Goal: Obtain resource: Download file/media

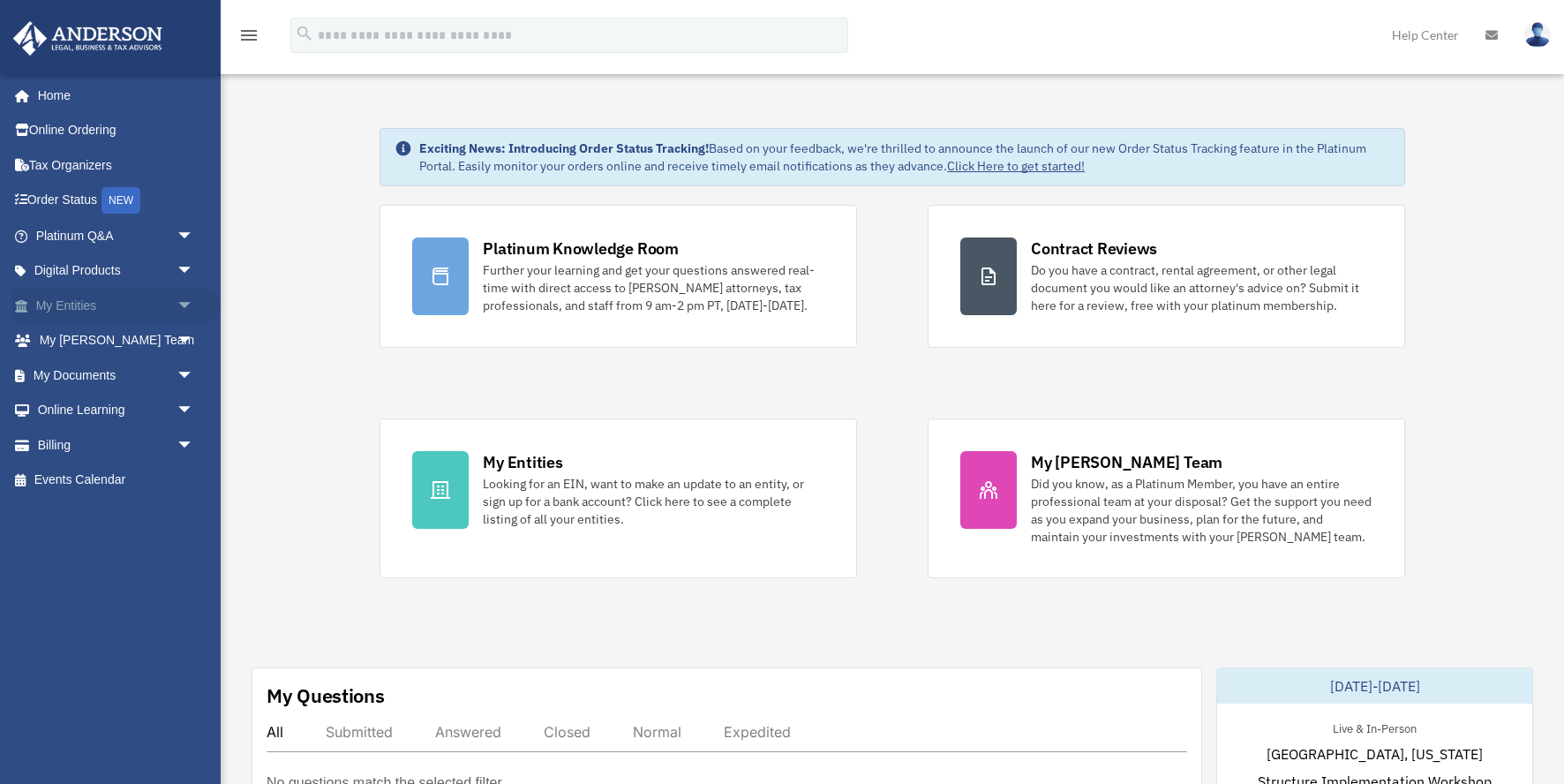
scroll to position [0, 1]
click at [25, 308] on span at bounding box center [30, 306] width 12 height 13
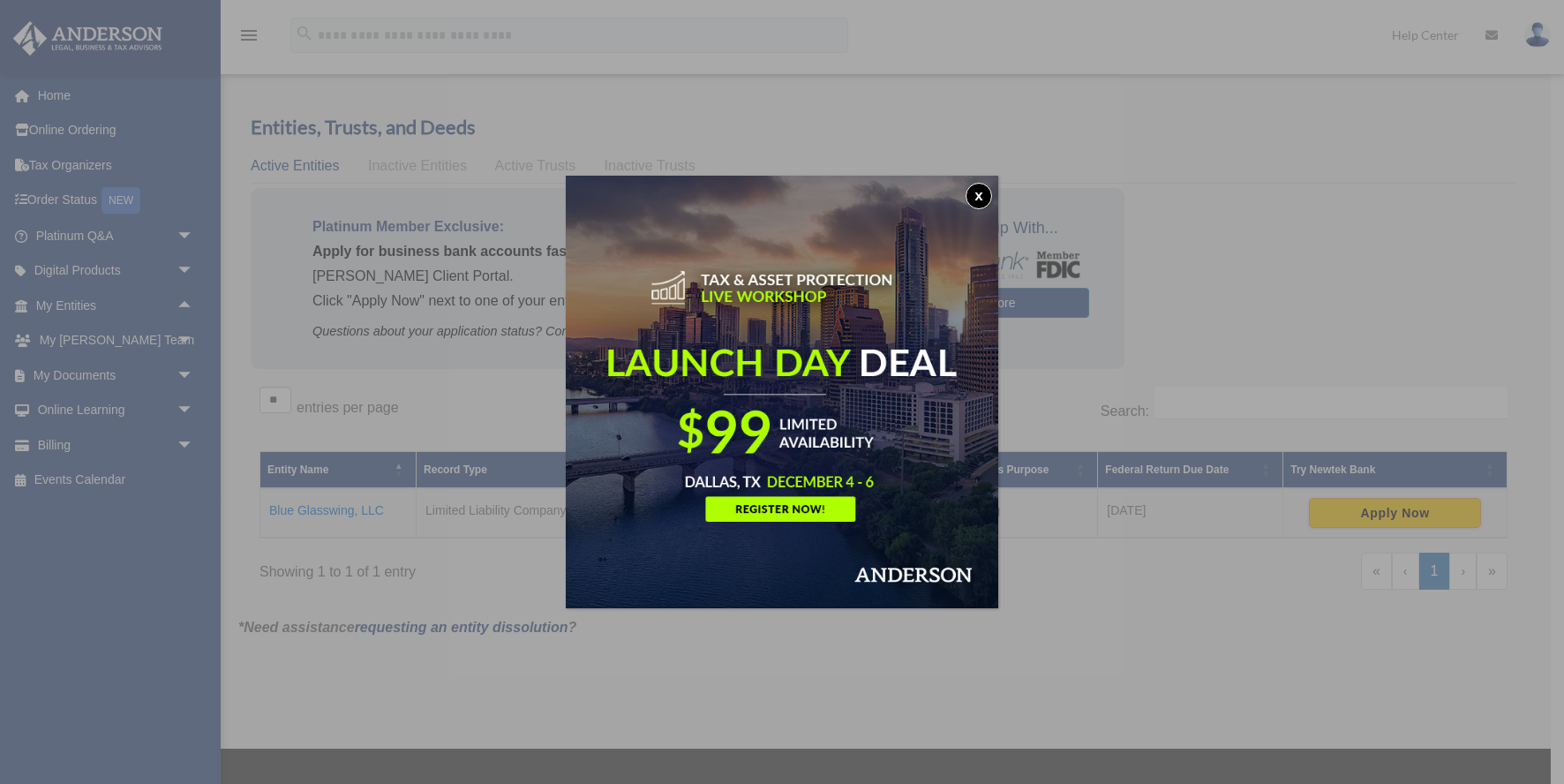
click at [973, 195] on button "x" at bounding box center [978, 196] width 26 height 26
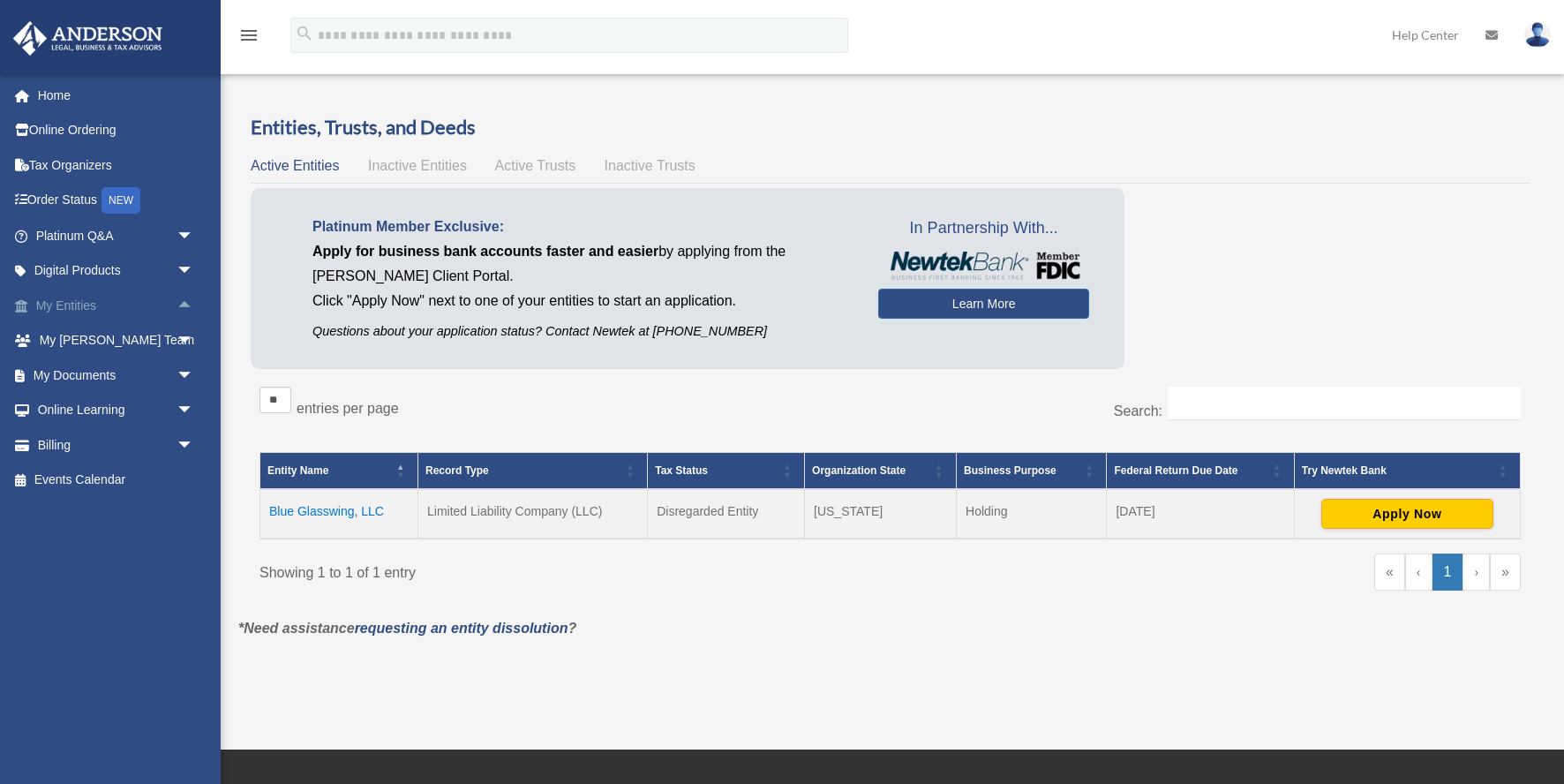
click at [184, 302] on span "arrow_drop_up" at bounding box center [194, 305] width 35 height 36
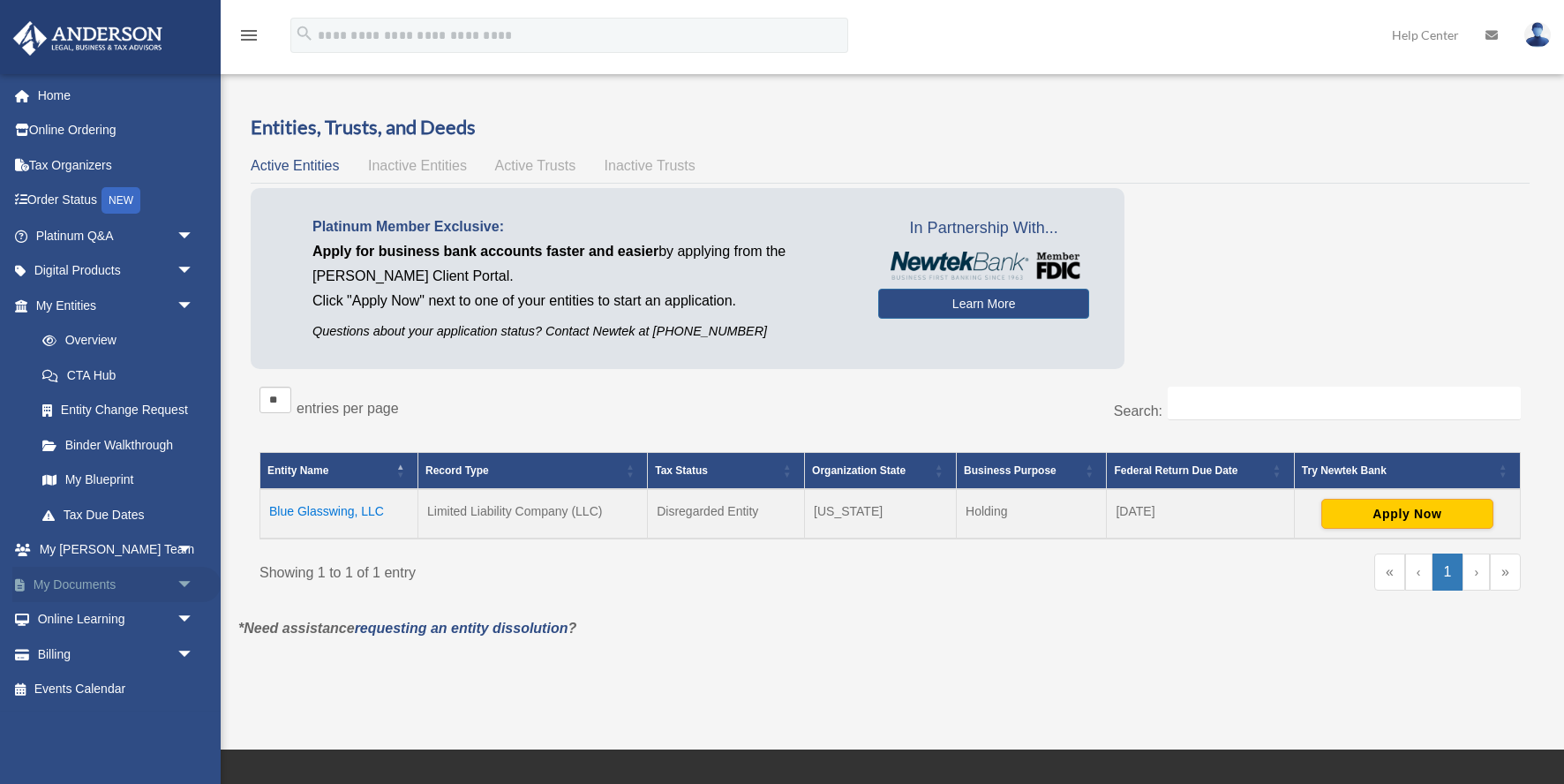
click at [187, 577] on span "arrow_drop_down" at bounding box center [194, 585] width 35 height 36
click at [82, 609] on link "Box" at bounding box center [122, 619] width 196 height 35
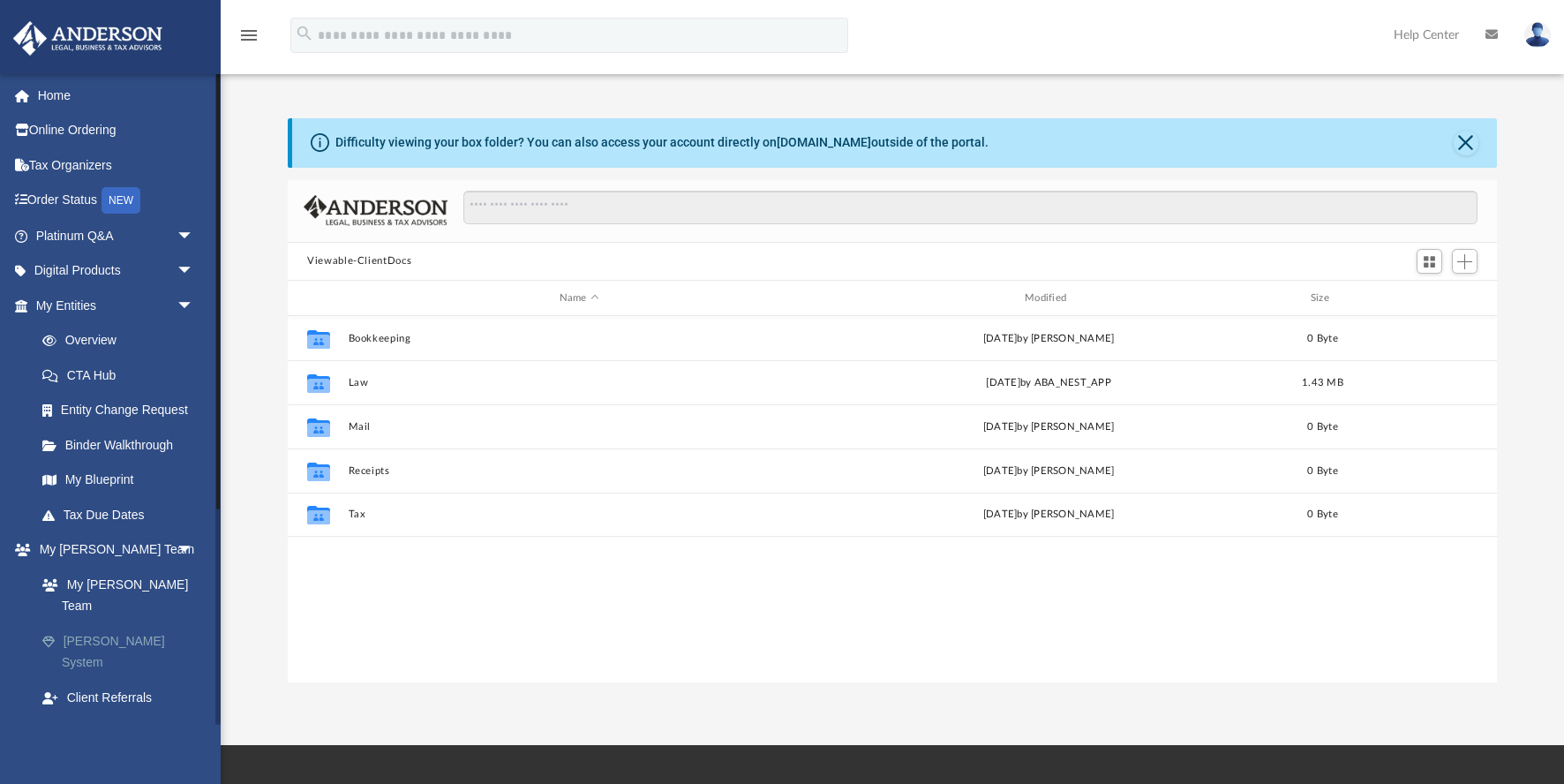
scroll to position [402, 1210]
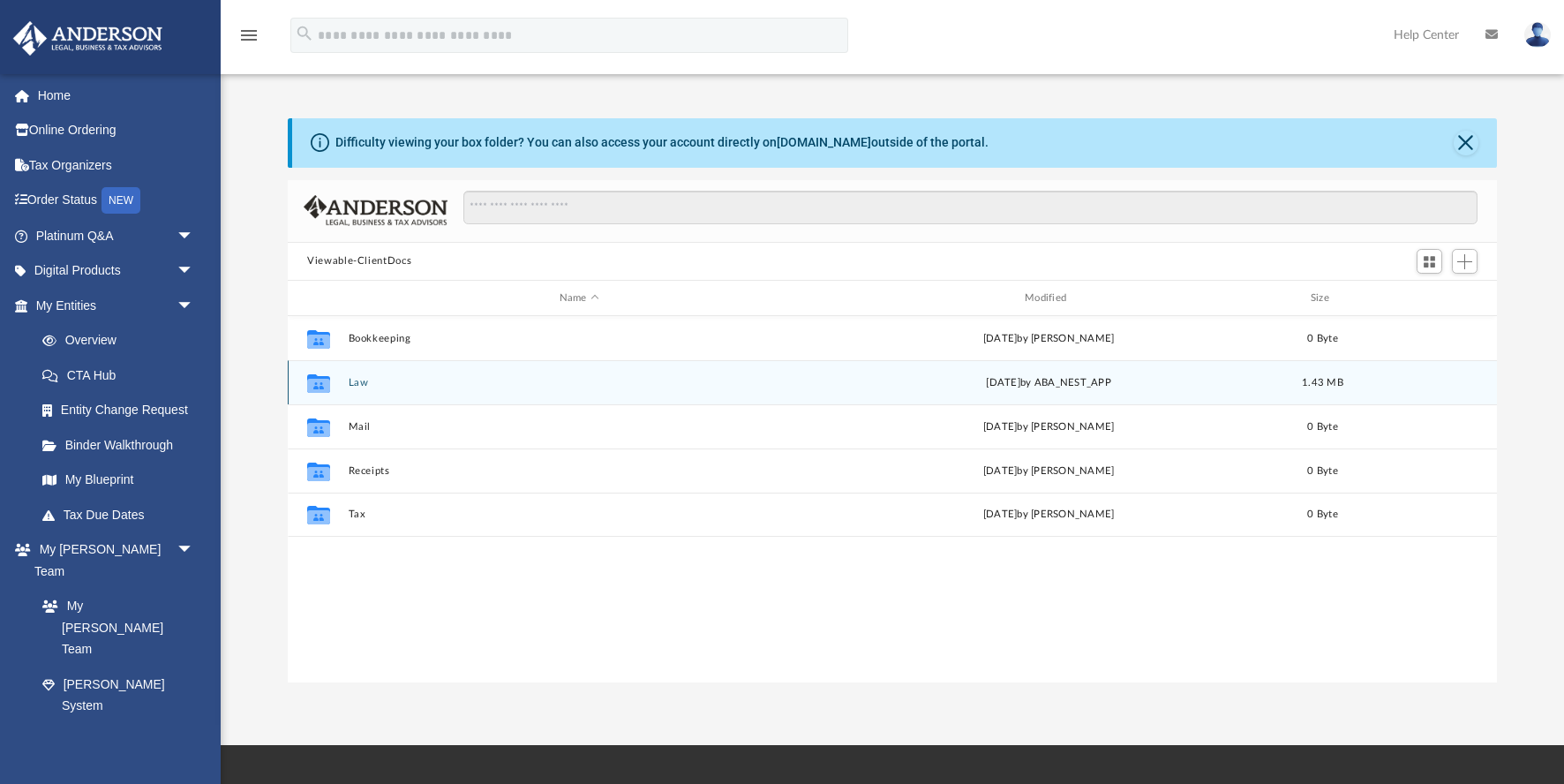
click at [348, 388] on div "Collaborated Folder Law [DATE] by ABA_NEST_APP 1.43 MB" at bounding box center [892, 382] width 1210 height 44
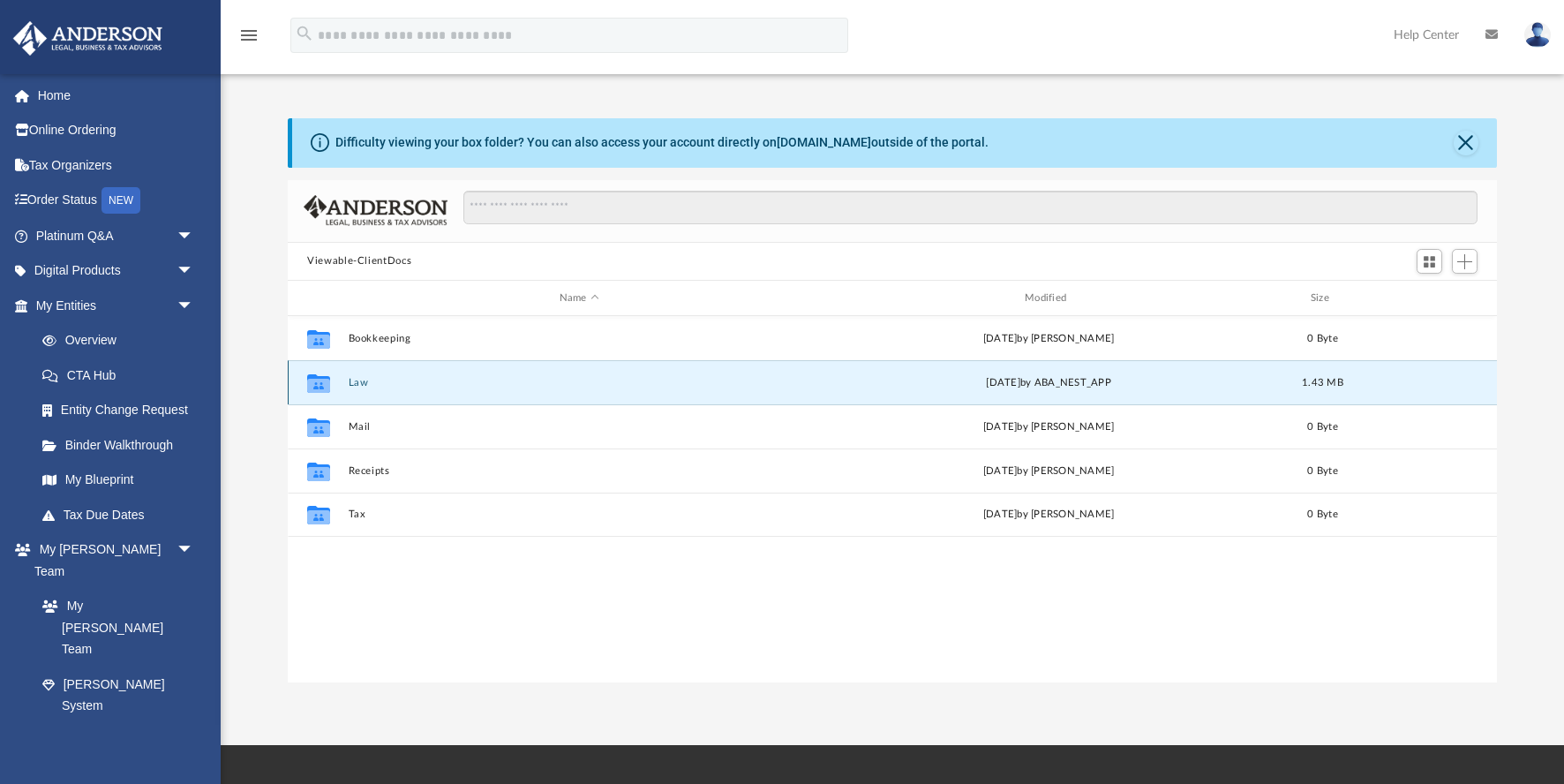
click at [329, 384] on icon "grid" at bounding box center [318, 386] width 23 height 14
click at [328, 385] on icon "grid" at bounding box center [318, 386] width 23 height 14
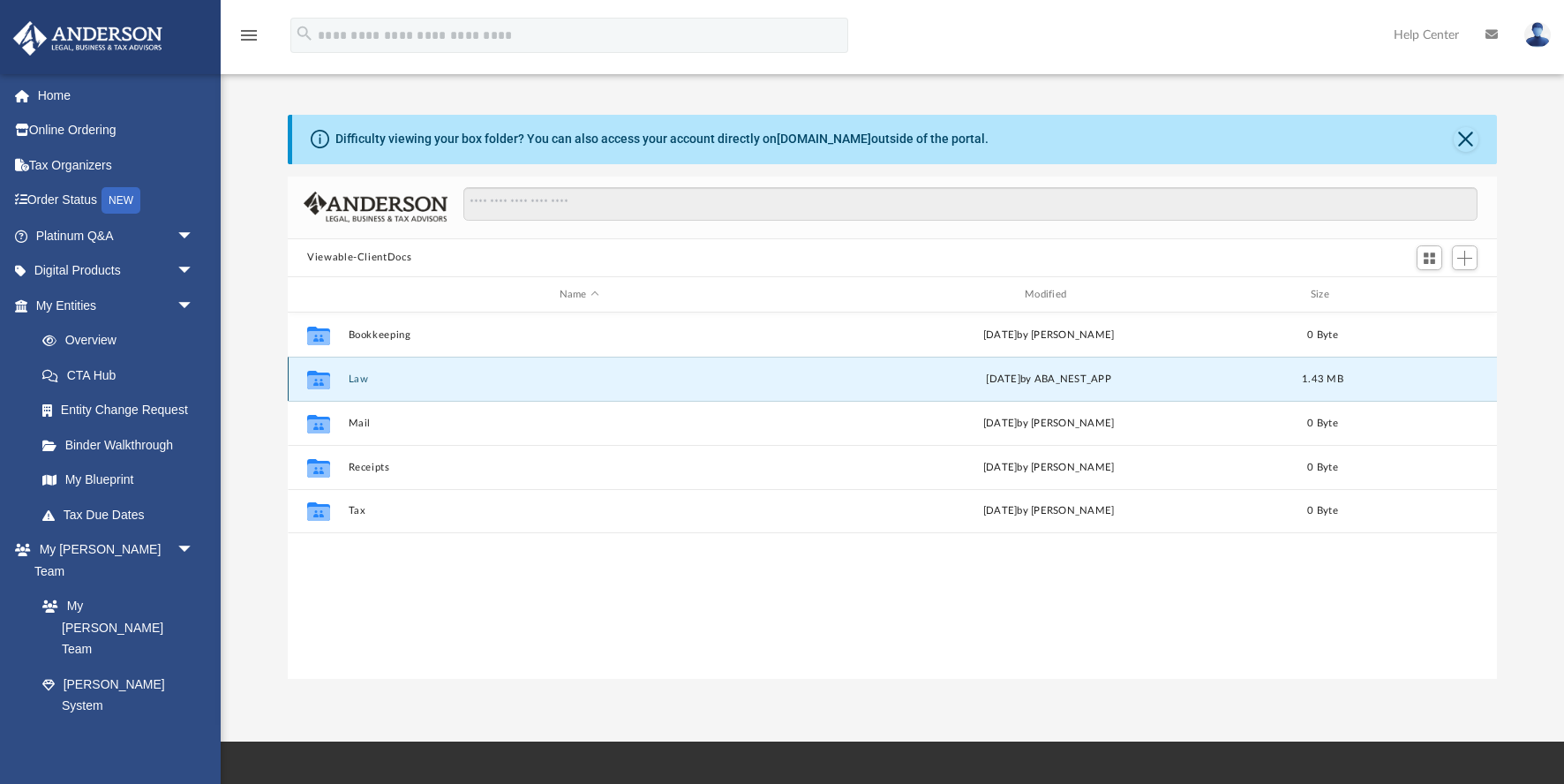
scroll to position [4, 0]
click at [331, 385] on icon "Collaborated Folder" at bounding box center [318, 378] width 28 height 28
click at [327, 386] on icon "grid" at bounding box center [318, 382] width 23 height 14
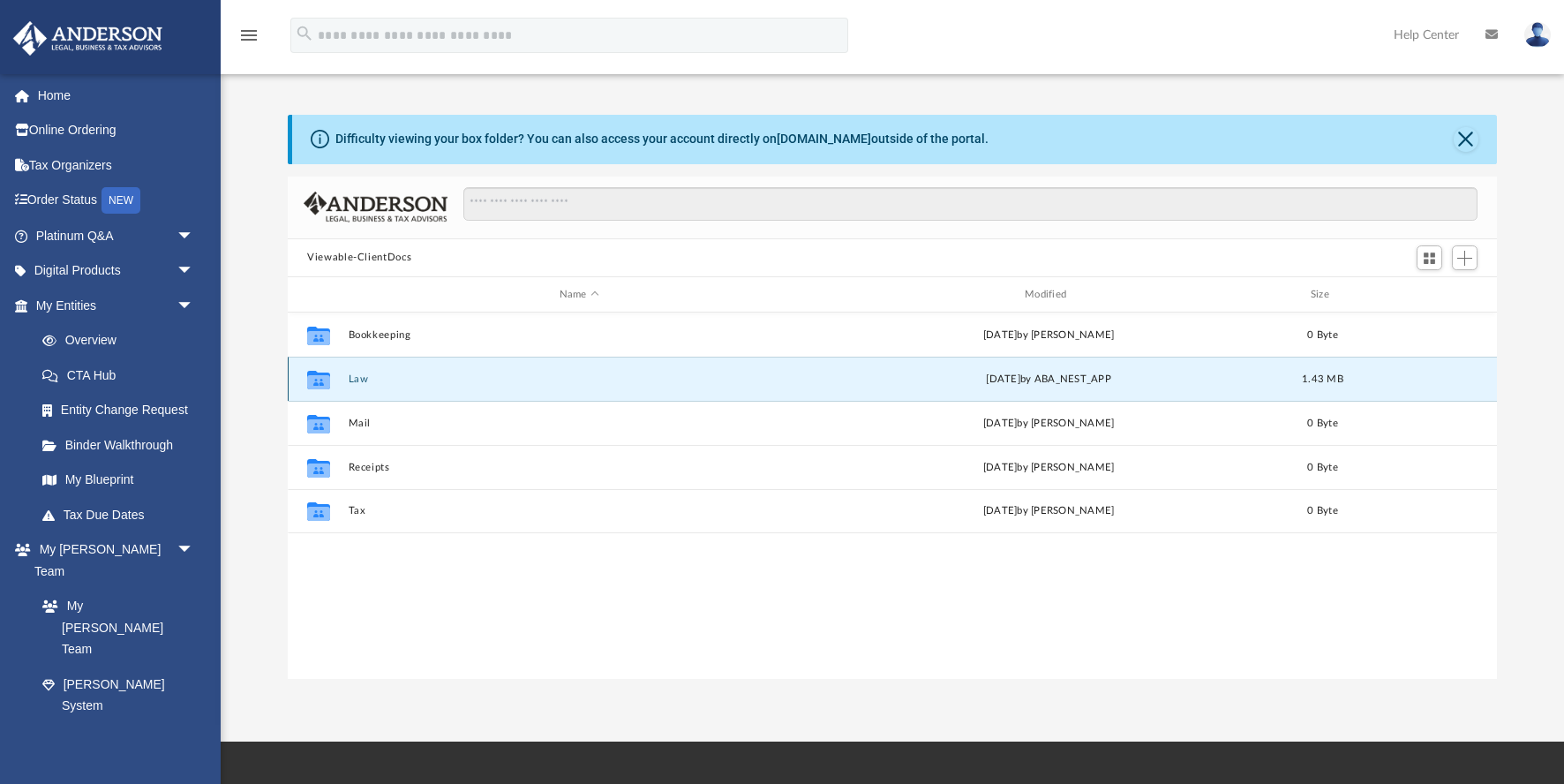
click at [327, 386] on icon "grid" at bounding box center [318, 382] width 23 height 14
click at [320, 383] on icon "grid" at bounding box center [318, 379] width 23 height 19
click at [321, 384] on icon "grid" at bounding box center [318, 379] width 23 height 19
click at [316, 377] on icon "grid" at bounding box center [318, 382] width 23 height 14
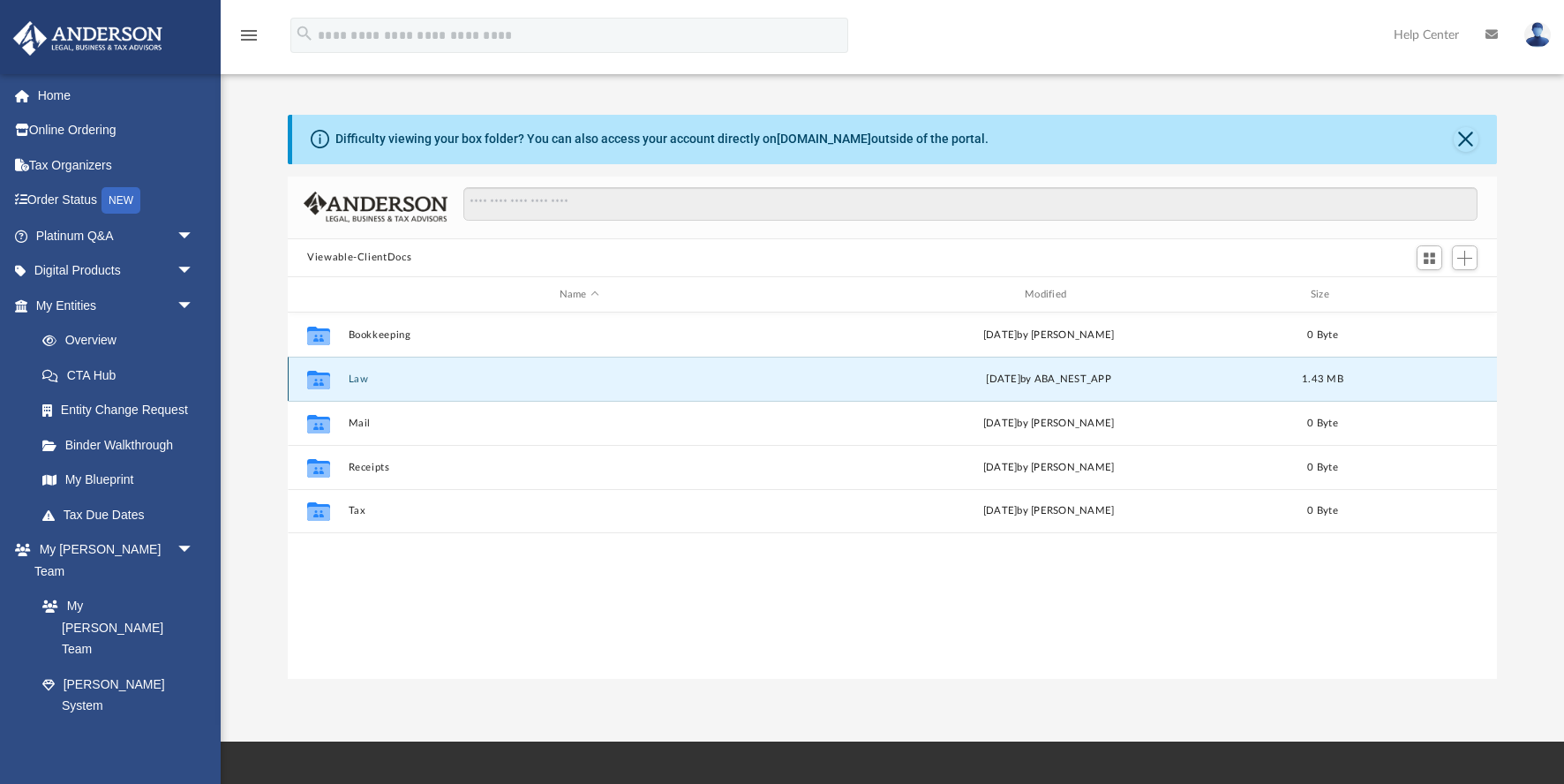
click at [316, 377] on icon "grid" at bounding box center [318, 382] width 23 height 14
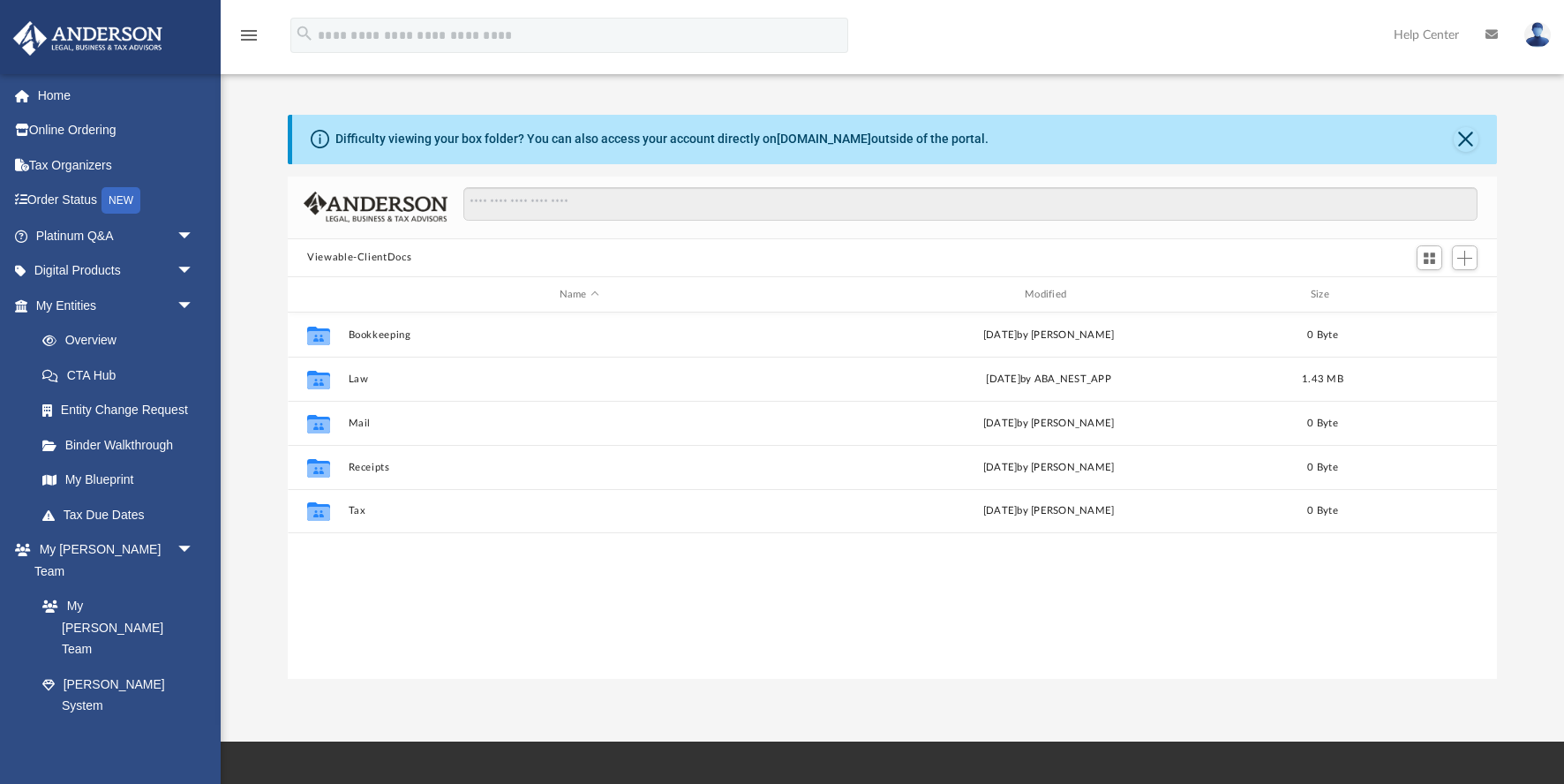
scroll to position [402, 1210]
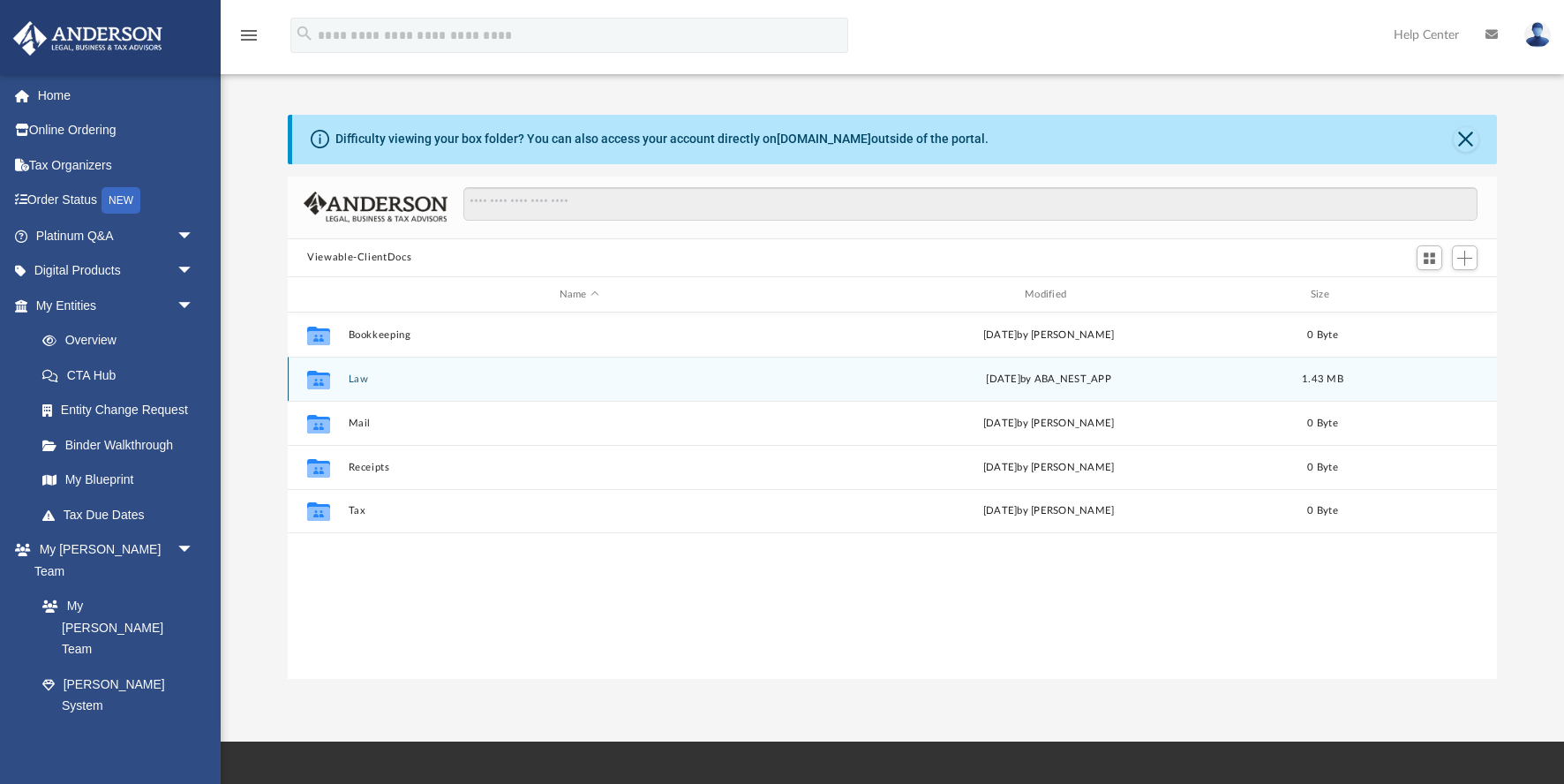
click at [320, 378] on icon "grid" at bounding box center [318, 382] width 23 height 14
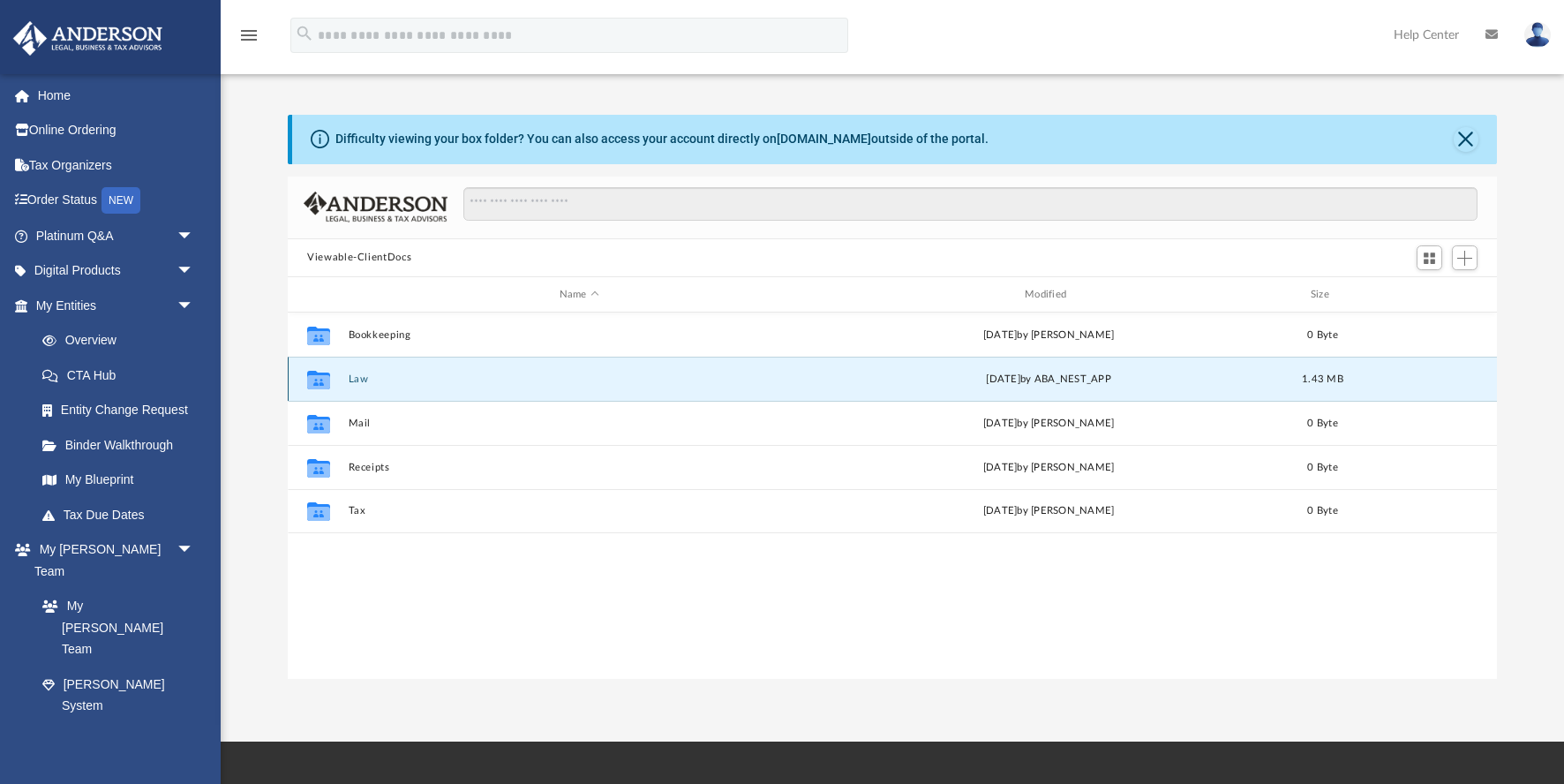
click at [318, 379] on icon "grid" at bounding box center [318, 382] width 23 height 14
click at [325, 380] on g "grid" at bounding box center [318, 379] width 23 height 19
drag, startPoint x: 1360, startPoint y: 4, endPoint x: 312, endPoint y: 371, distance: 1110.4
click at [312, 371] on icon "grid" at bounding box center [318, 379] width 23 height 19
click at [313, 372] on icon "grid" at bounding box center [318, 379] width 23 height 19
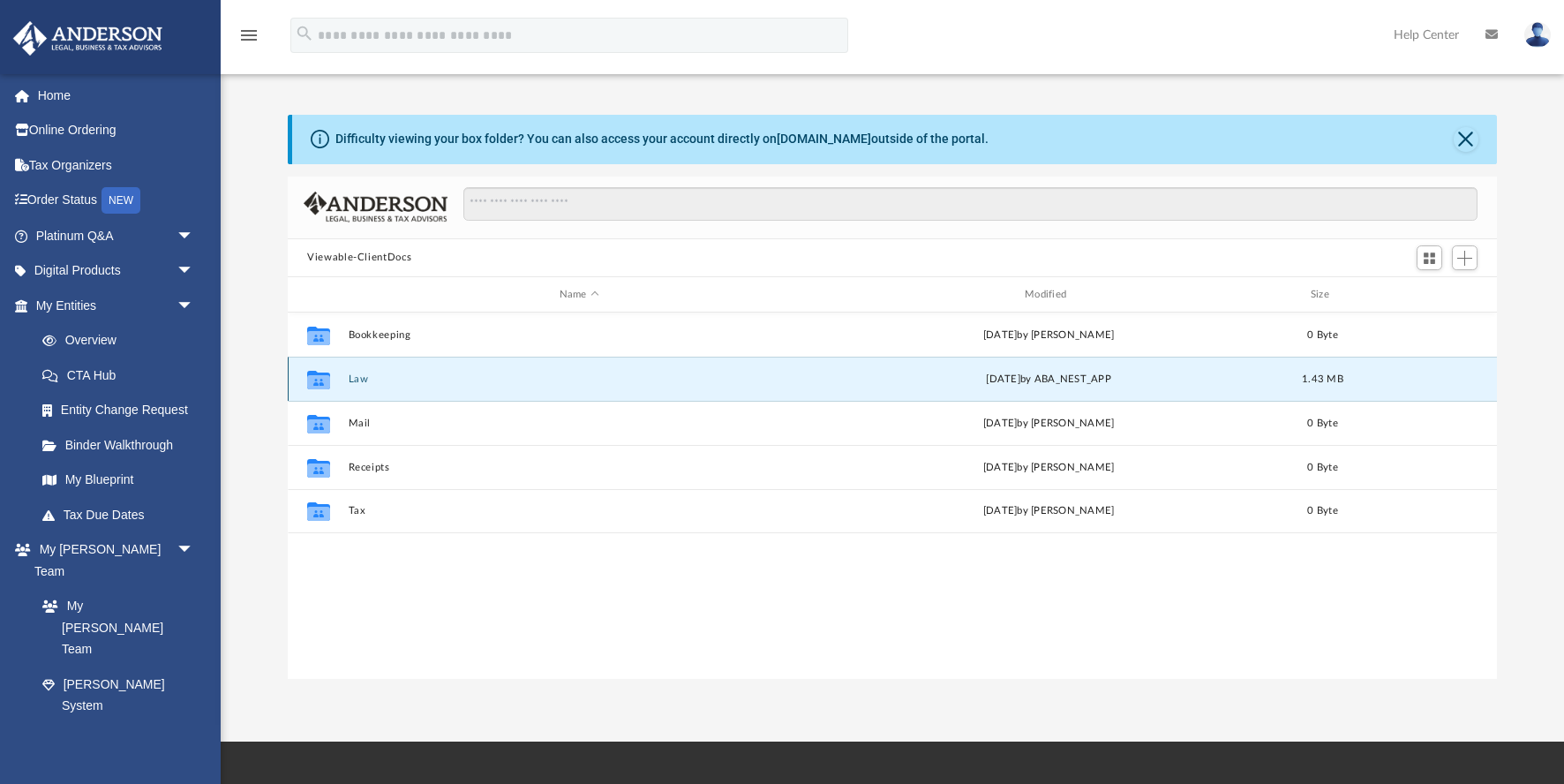
click at [317, 378] on icon "grid" at bounding box center [318, 379] width 23 height 19
click at [322, 378] on g "grid" at bounding box center [318, 379] width 23 height 19
click at [963, 380] on div "Mon Sep 8 2025 by ABA_NEST_APP" at bounding box center [1049, 379] width 462 height 16
click at [972, 380] on div "Mon Sep 8 2025 by ABA_NEST_APP" at bounding box center [1049, 379] width 462 height 16
click at [970, 385] on div "Mon Sep 8 2025 by ABA_NEST_APP" at bounding box center [1049, 379] width 462 height 16
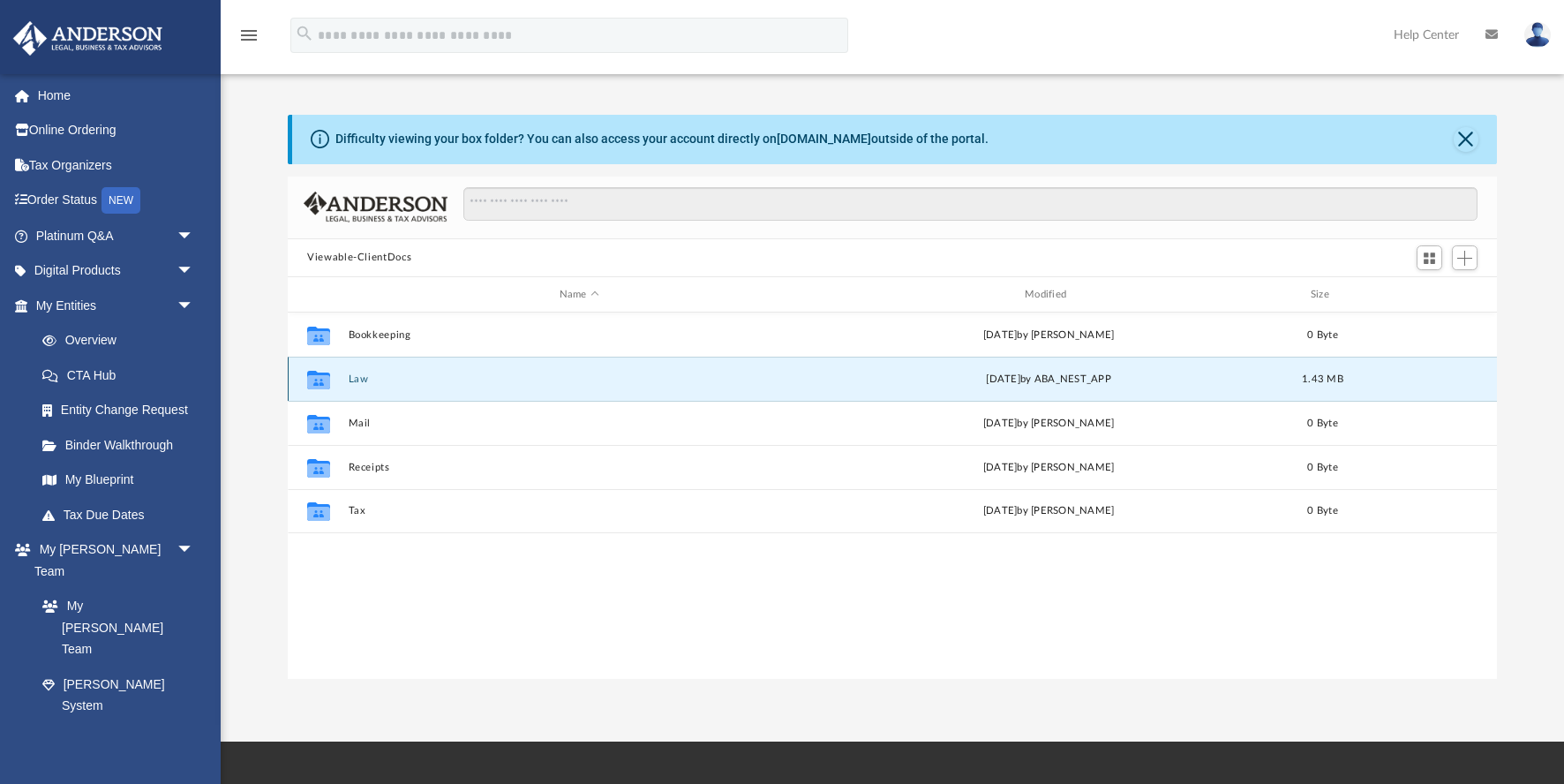
click at [928, 385] on div "Mon Sep 8 2025 by ABA_NEST_APP" at bounding box center [1049, 379] width 462 height 16
click at [1462, 136] on button "Close" at bounding box center [1466, 139] width 24 height 24
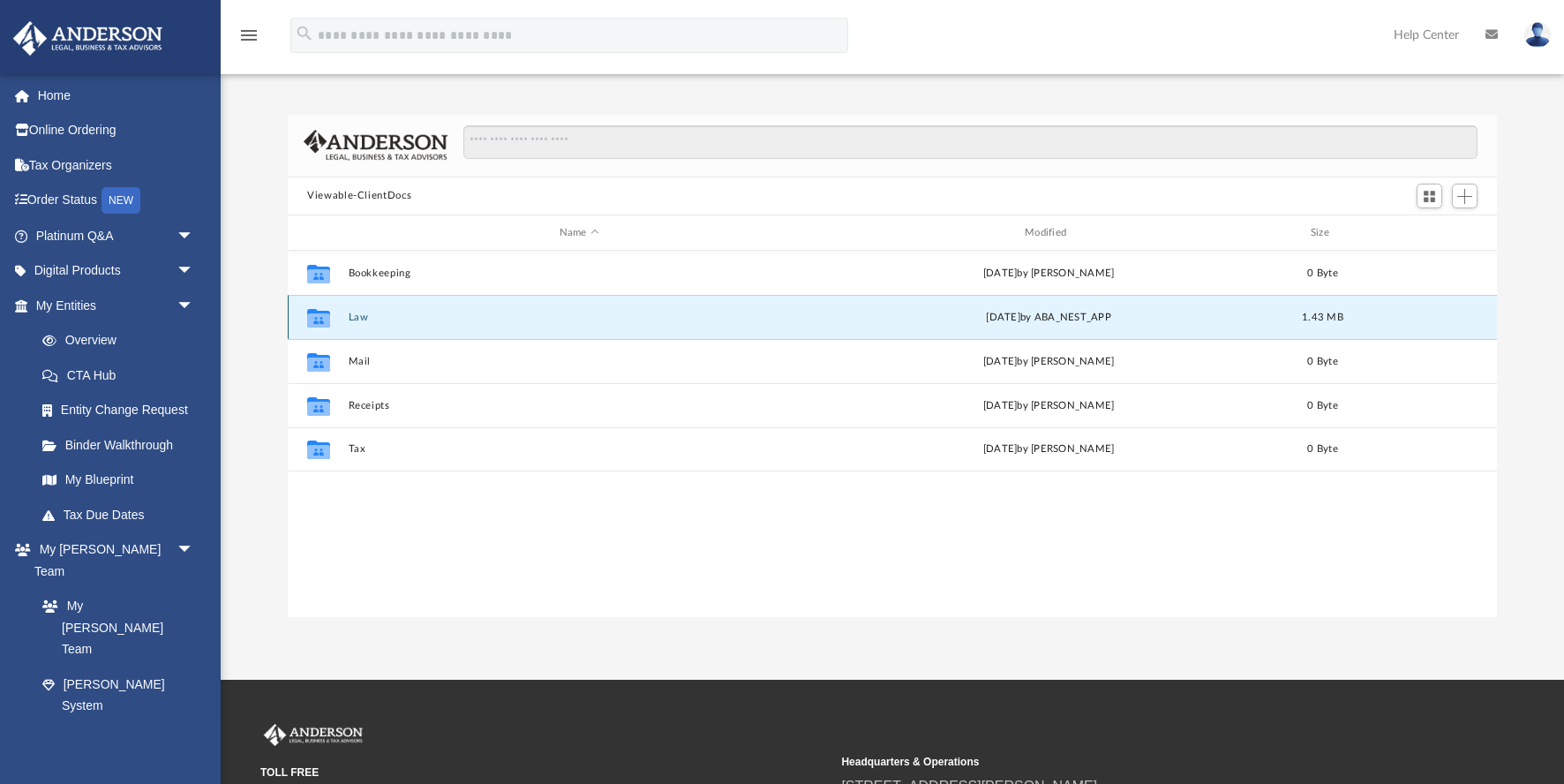
click at [430, 306] on div "Collaborated Folder Law [DATE] by ABA_NEST_APP 1.43 MB" at bounding box center [892, 316] width 1210 height 44
click at [348, 317] on div "Collaborated Folder Law [DATE] by ABA_NEST_APP 1.43 MB" at bounding box center [892, 316] width 1210 height 44
click at [396, 196] on button "Viewable-ClientDocs" at bounding box center [360, 196] width 105 height 16
click at [317, 312] on icon "grid" at bounding box center [318, 318] width 23 height 19
click at [318, 313] on icon "grid" at bounding box center [318, 318] width 23 height 19
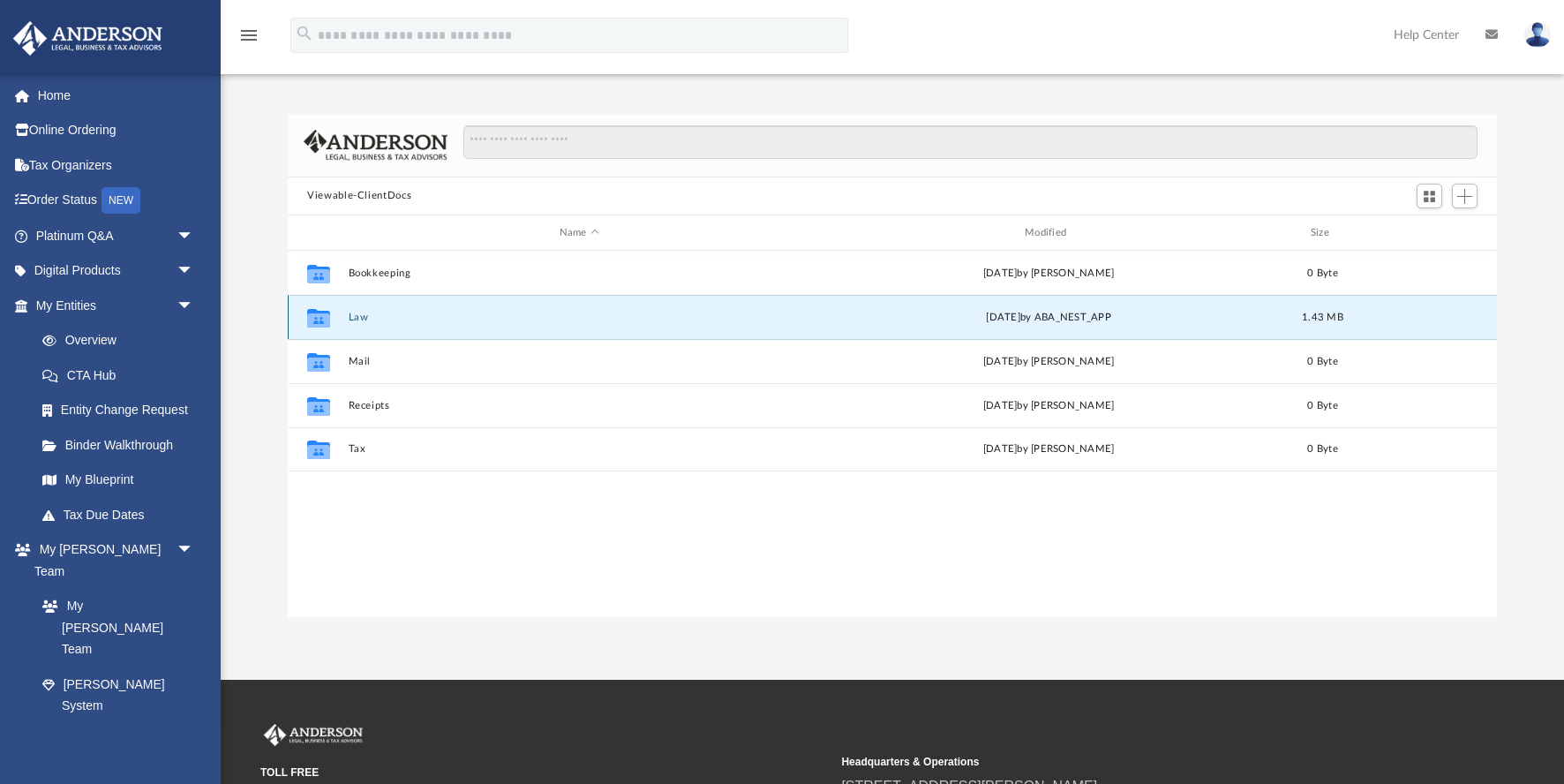
click at [317, 314] on g "grid" at bounding box center [318, 318] width 23 height 19
click at [316, 315] on icon "grid" at bounding box center [318, 321] width 23 height 14
click at [372, 194] on button "Viewable-ClientDocs" at bounding box center [360, 196] width 105 height 16
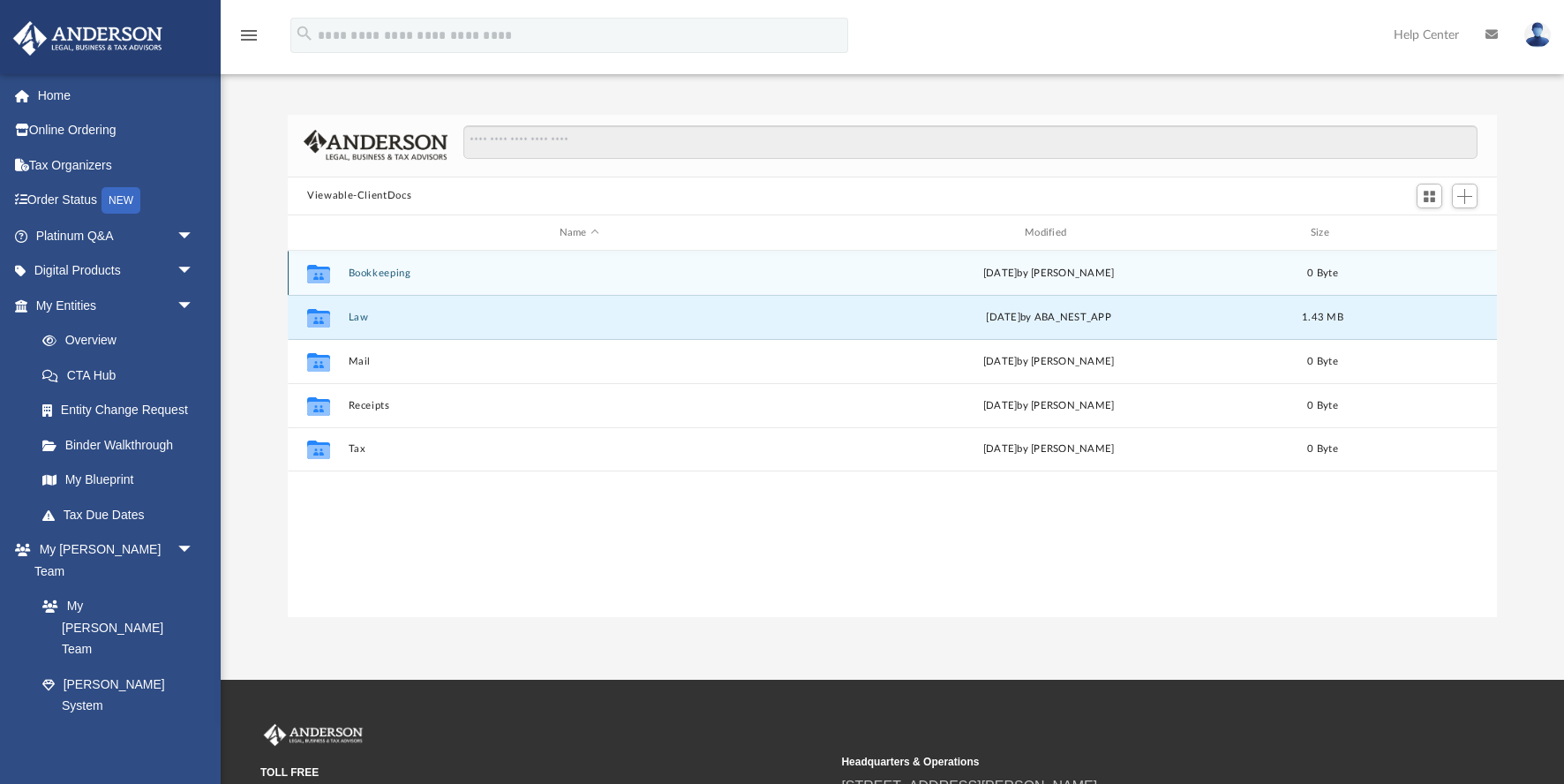
click at [320, 269] on icon "grid" at bounding box center [318, 274] width 23 height 19
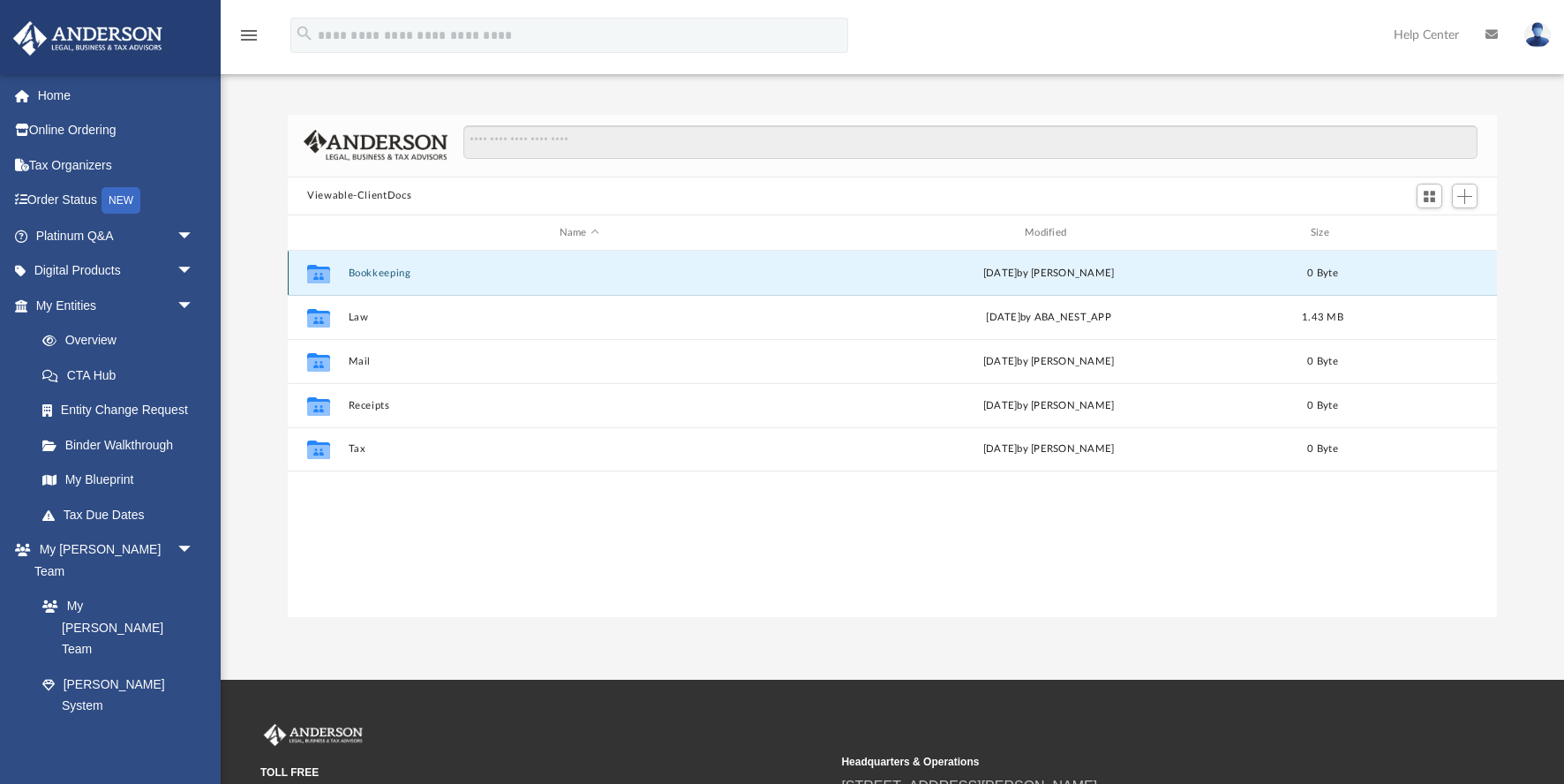
click at [320, 269] on icon "grid" at bounding box center [318, 274] width 23 height 19
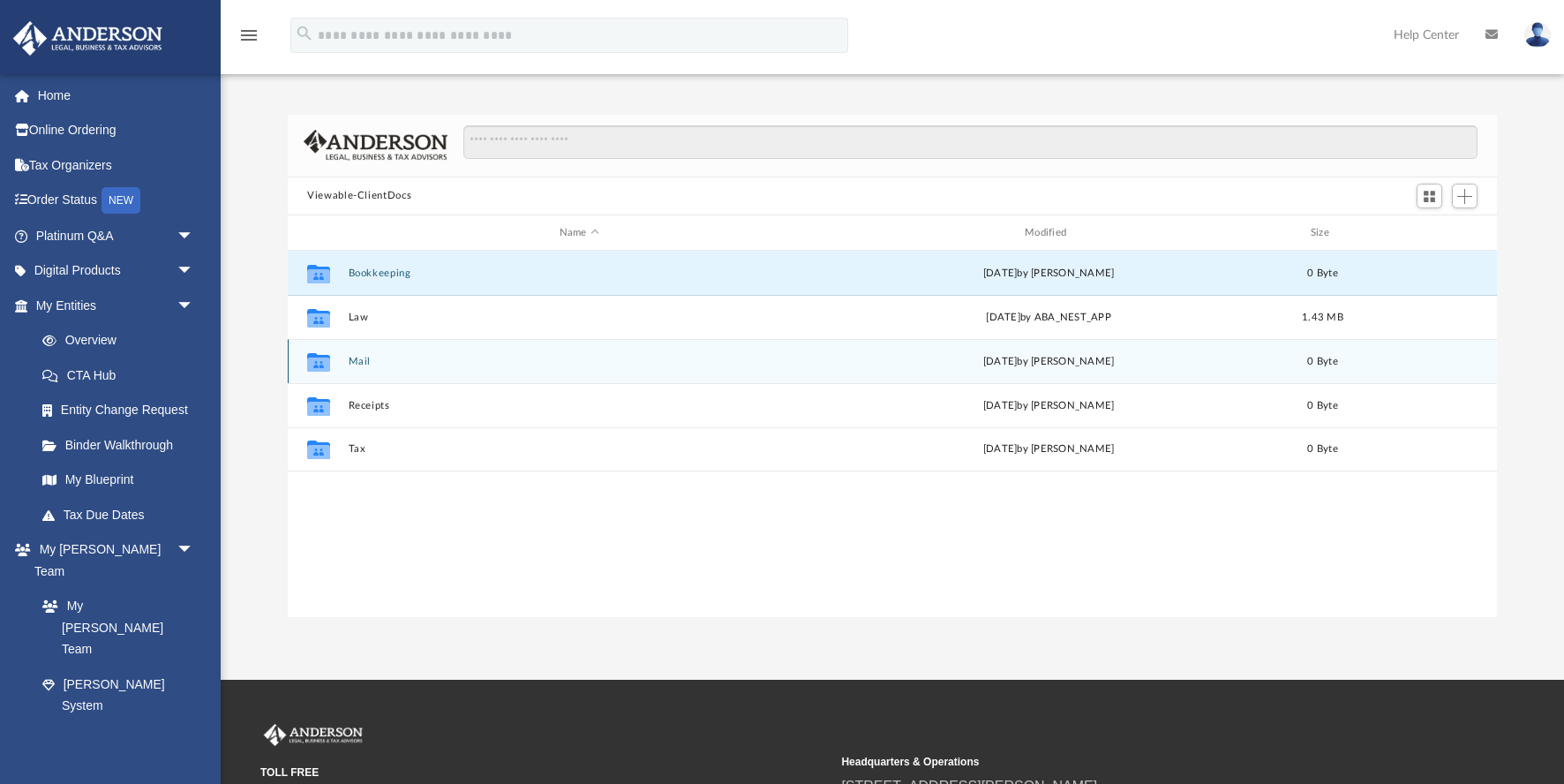
click at [319, 357] on icon "grid" at bounding box center [318, 362] width 23 height 19
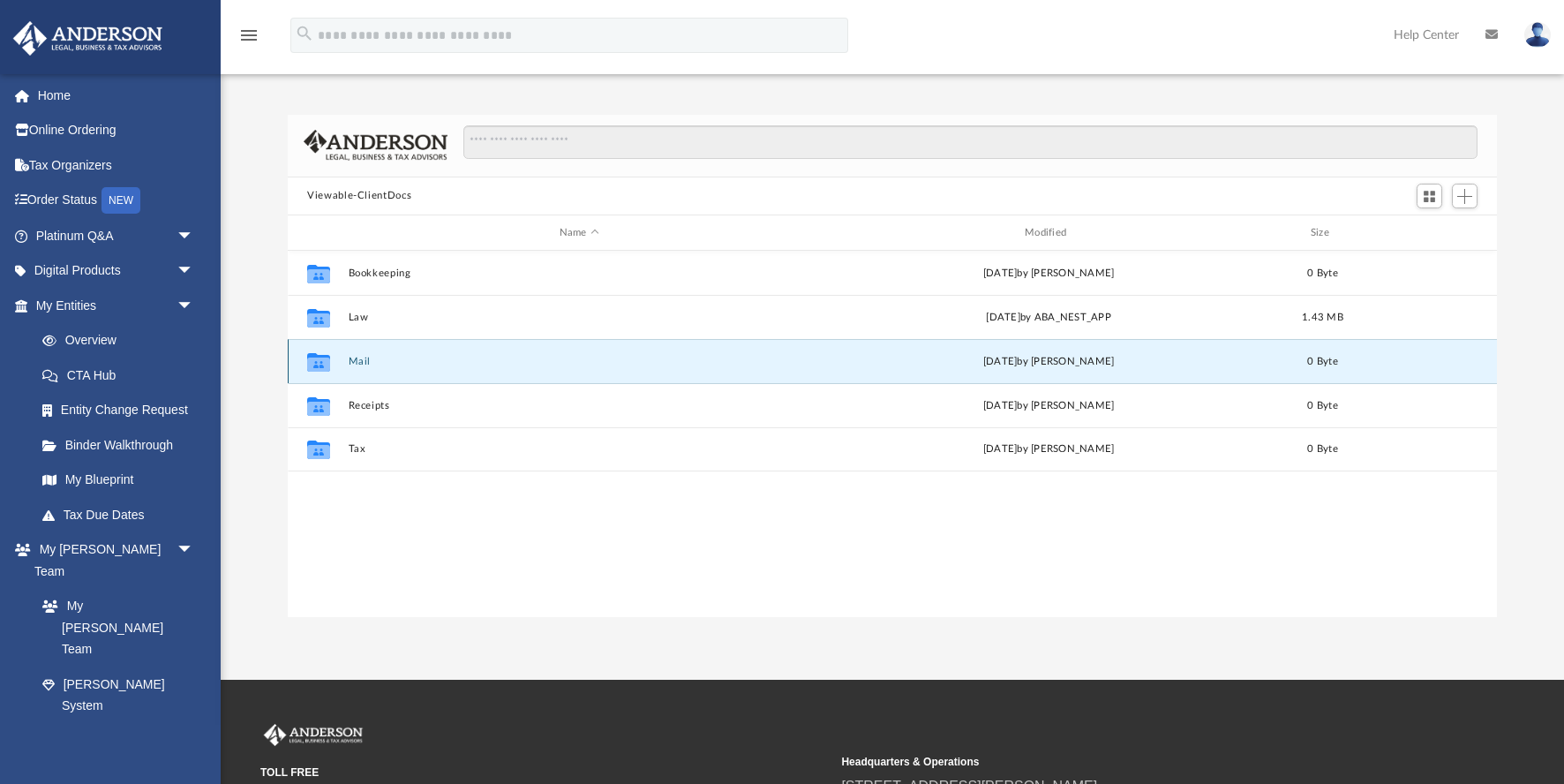
click at [319, 357] on icon "grid" at bounding box center [318, 362] width 23 height 19
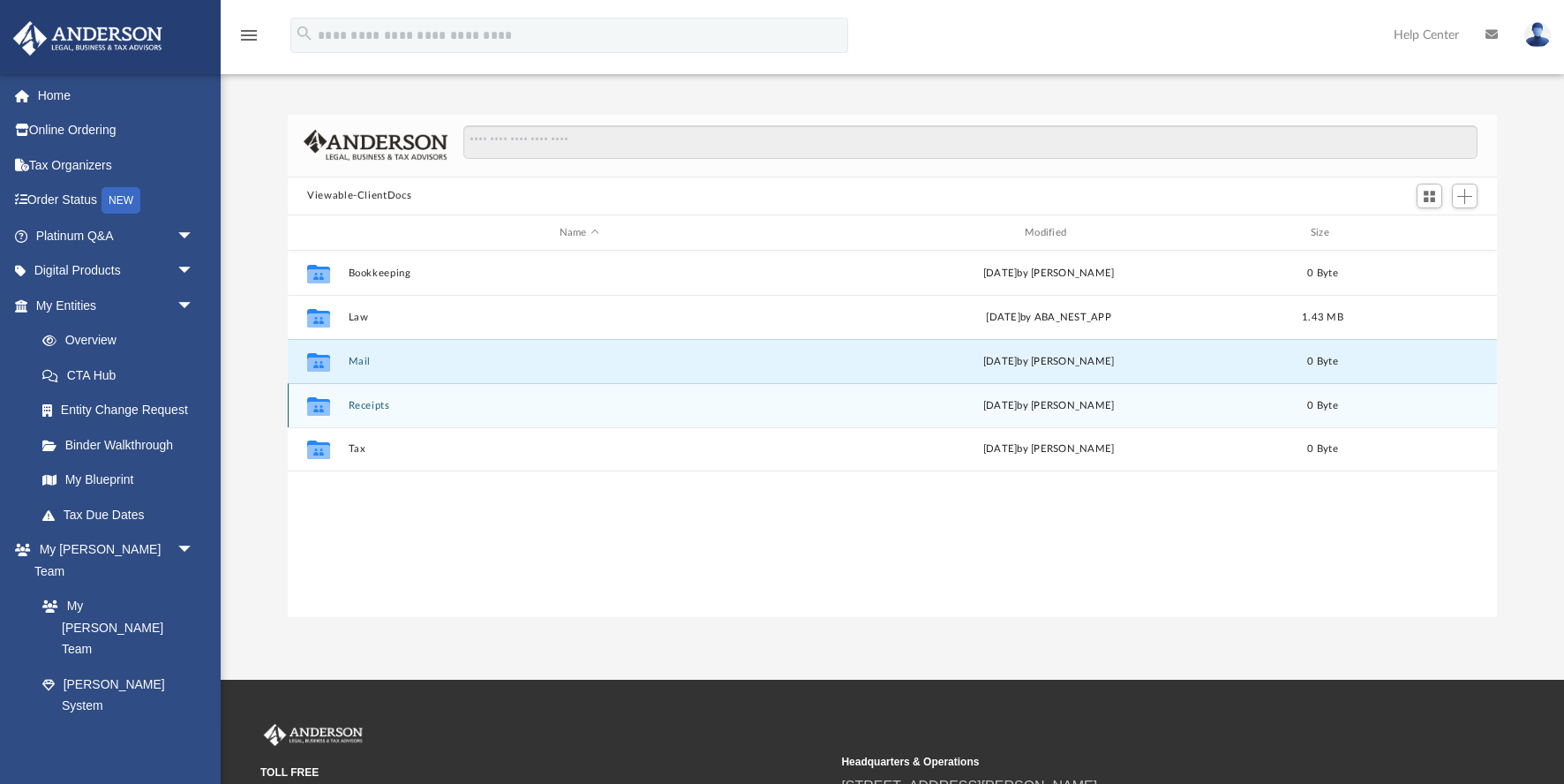
click at [316, 399] on icon "grid" at bounding box center [318, 406] width 23 height 19
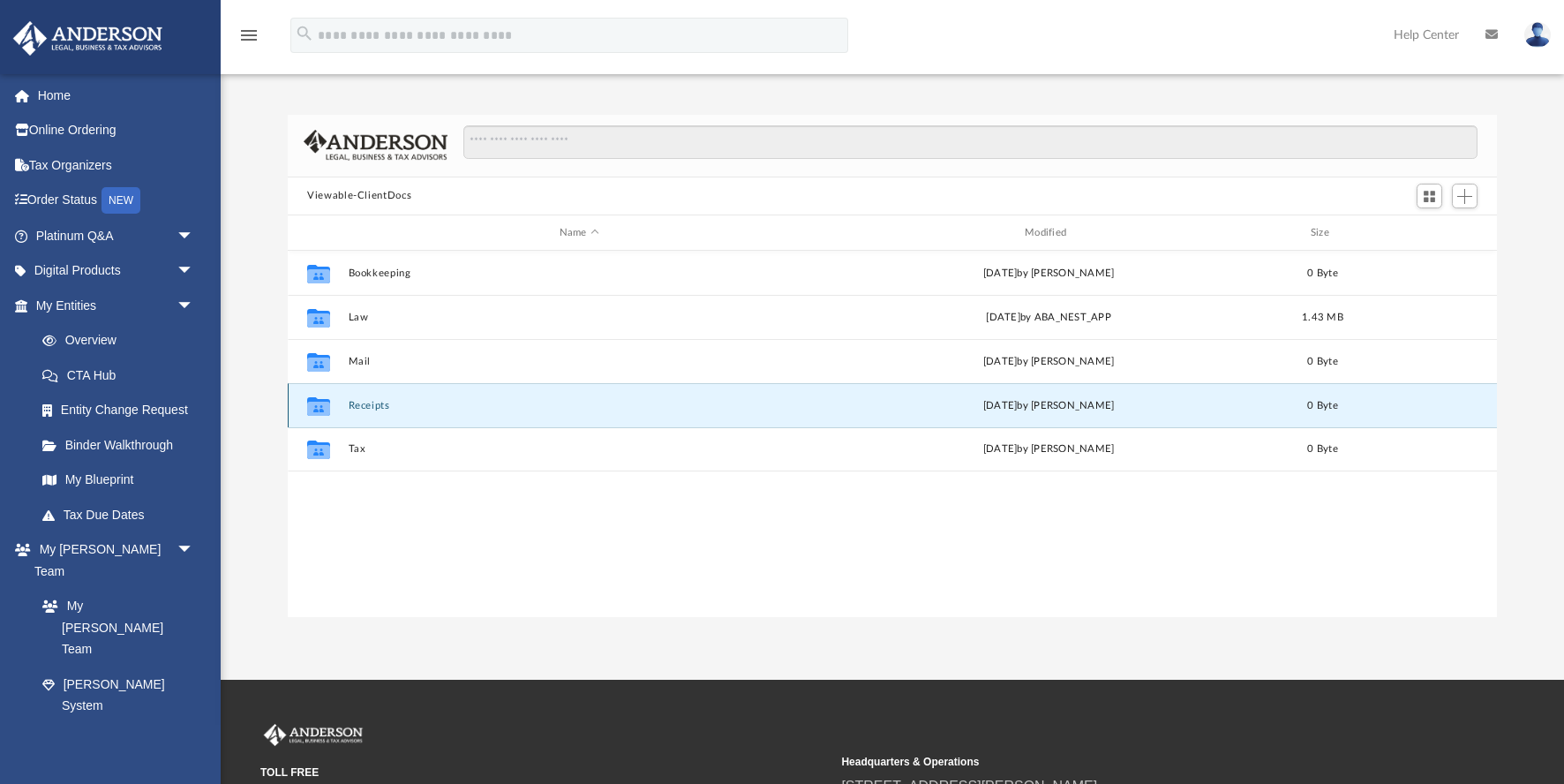
click at [316, 399] on icon "grid" at bounding box center [318, 406] width 23 height 19
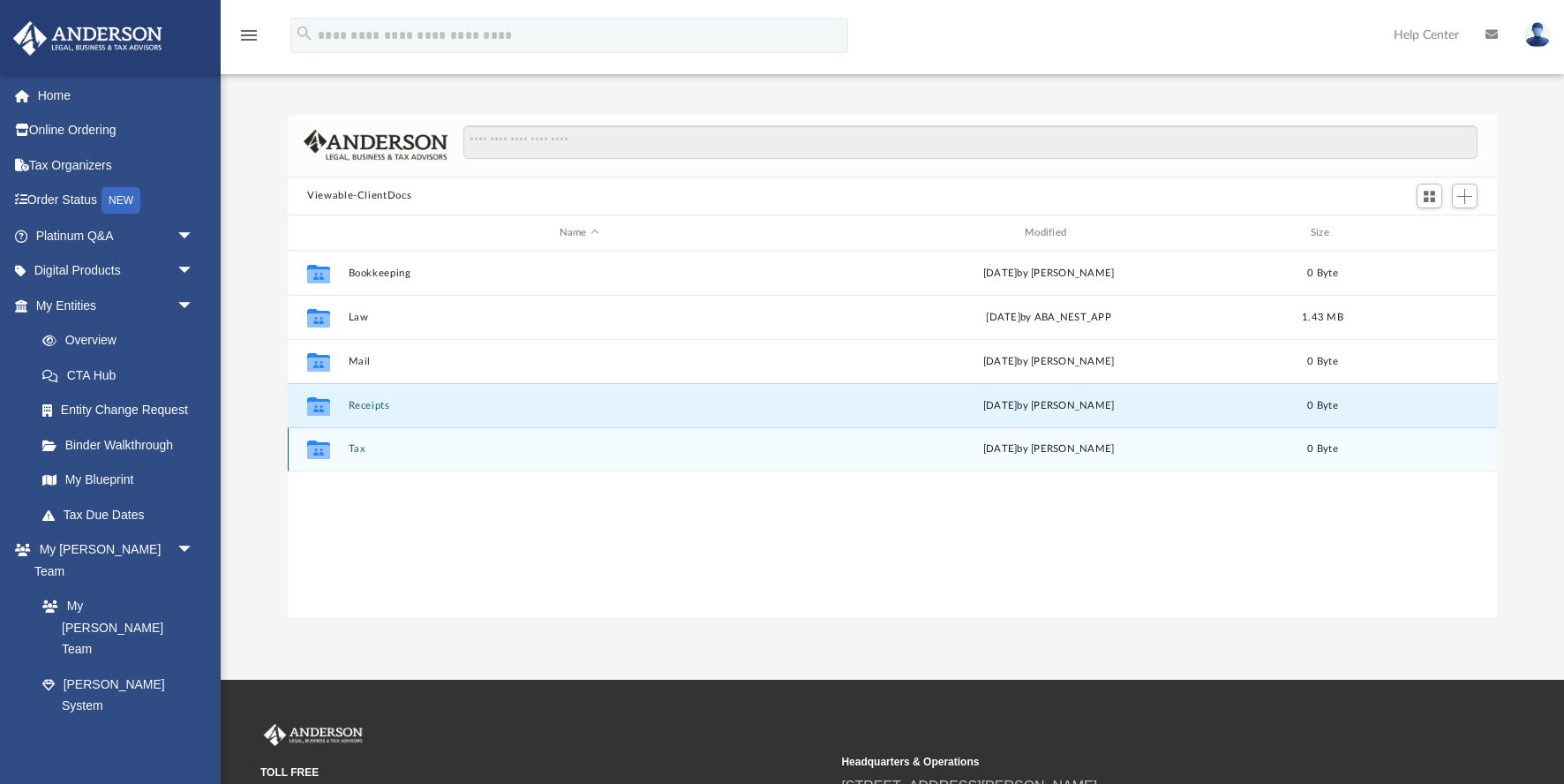
click at [316, 445] on icon "grid" at bounding box center [318, 452] width 23 height 14
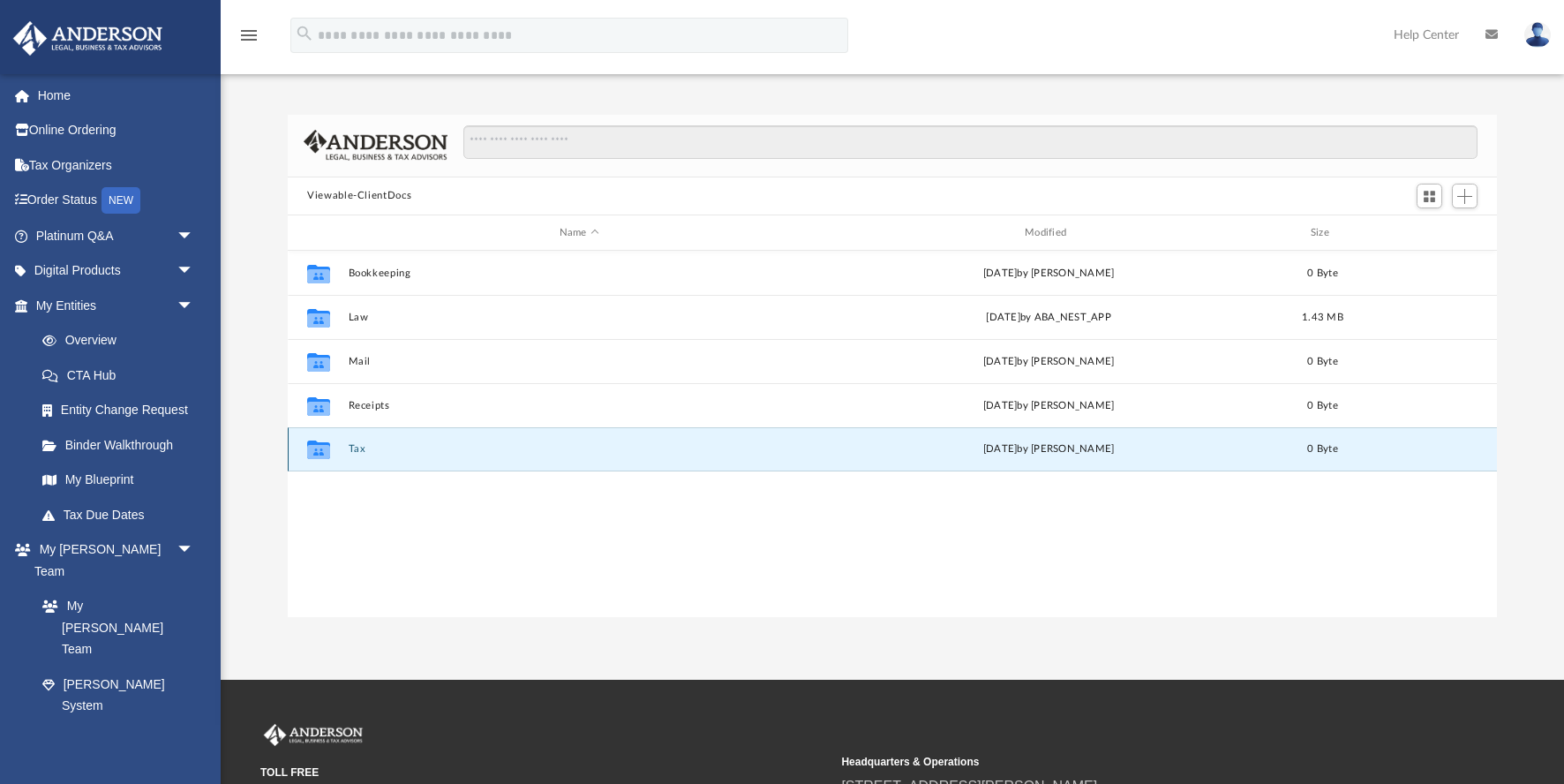
click at [316, 445] on icon "grid" at bounding box center [318, 452] width 23 height 14
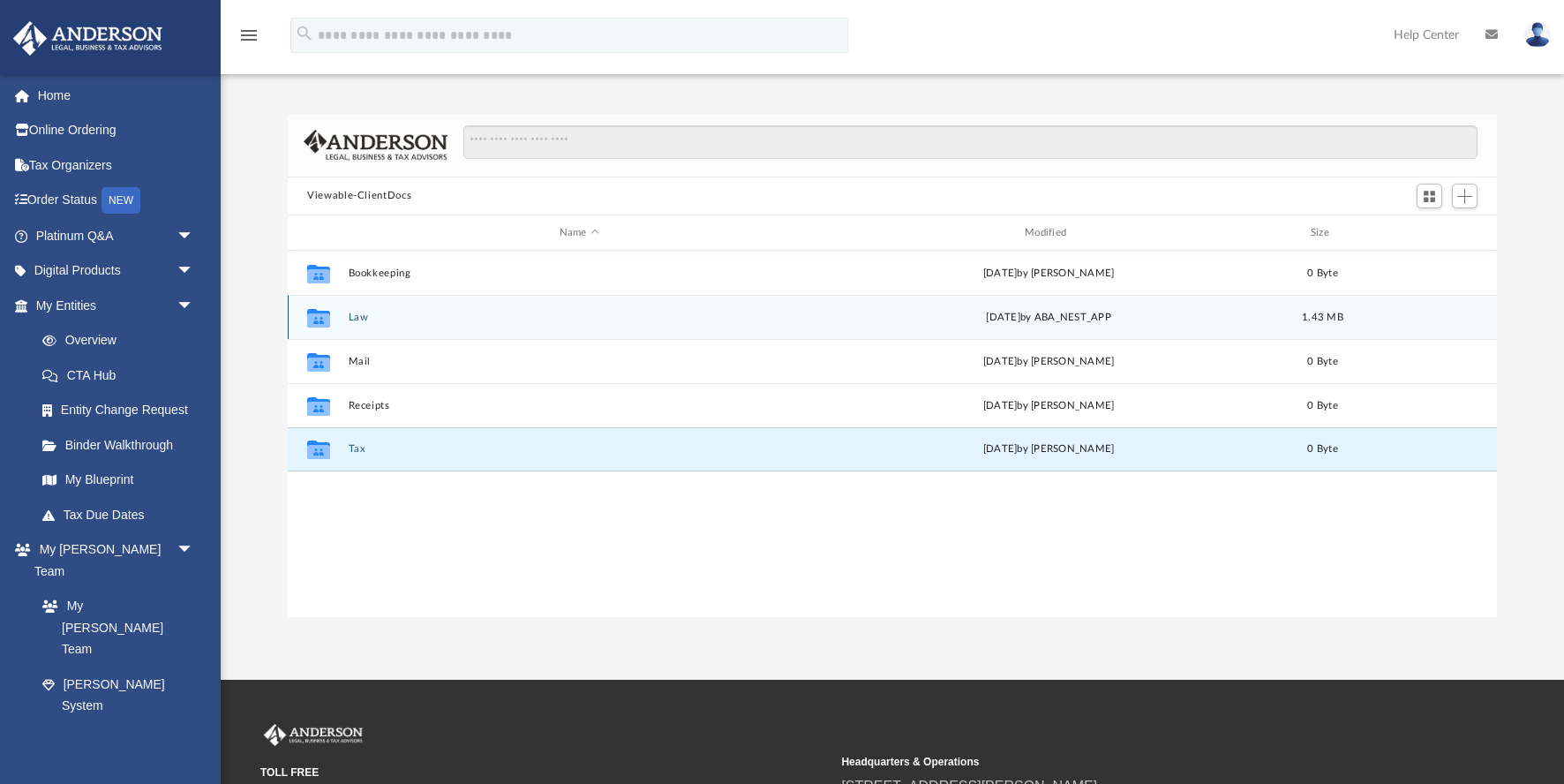
click at [323, 317] on icon "grid" at bounding box center [318, 321] width 23 height 14
